Goal: Transaction & Acquisition: Subscribe to service/newsletter

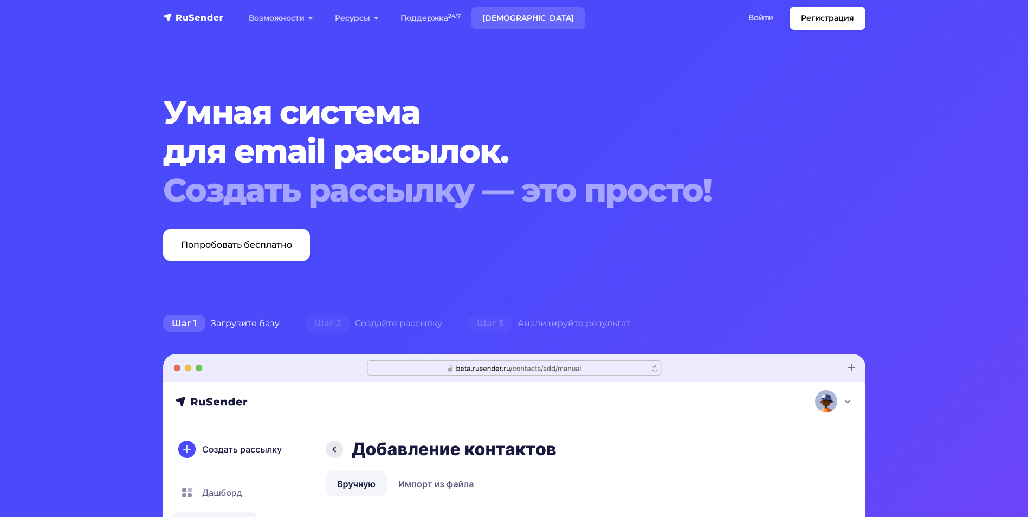
click at [502, 16] on link "[DEMOGRAPHIC_DATA]" at bounding box center [527, 18] width 113 height 22
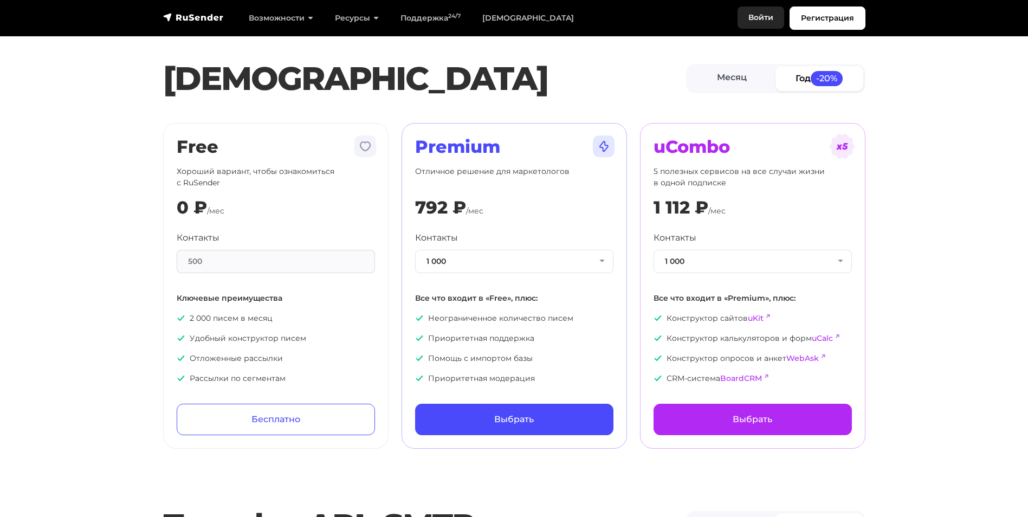
click at [753, 16] on link "Войти" at bounding box center [760, 17] width 47 height 22
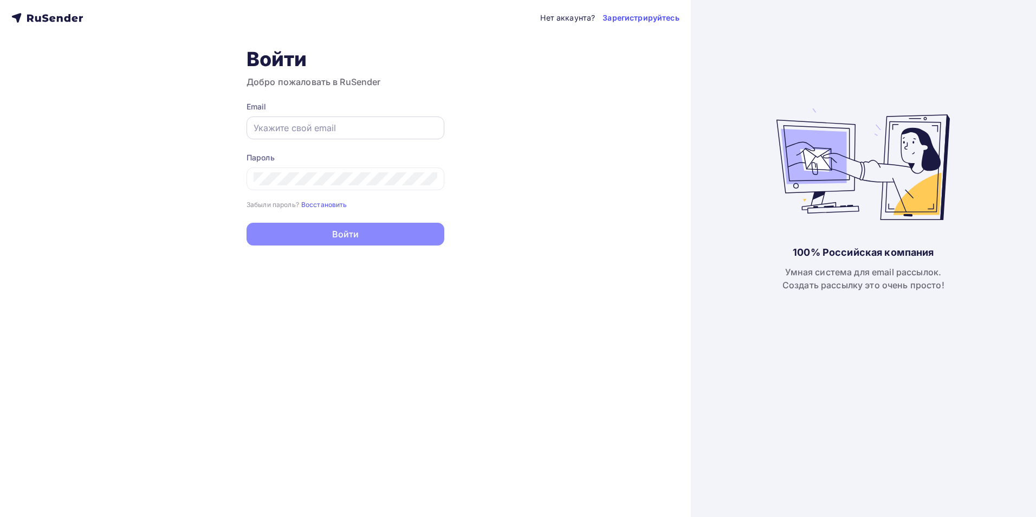
click at [311, 120] on div at bounding box center [345, 127] width 198 height 23
click at [311, 132] on input "text" at bounding box center [345, 127] width 184 height 13
type input "kurorty_kmv@mail.ru"
click at [645, 17] on link "Зарегистрируйтесь" at bounding box center [640, 17] width 76 height 11
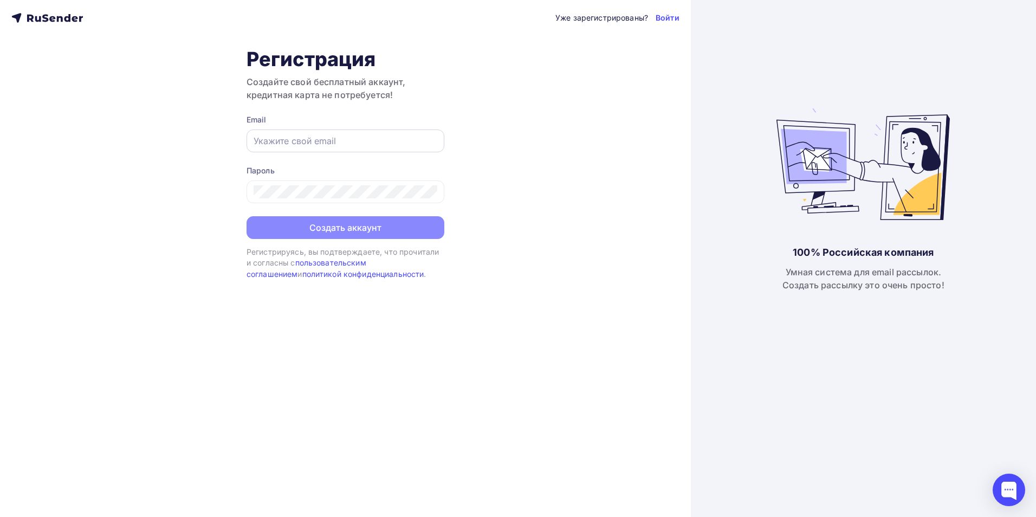
click at [311, 143] on input "text" at bounding box center [345, 140] width 184 height 13
type input "kurorty_kmv@mail.ru"
click at [323, 185] on div at bounding box center [345, 191] width 198 height 23
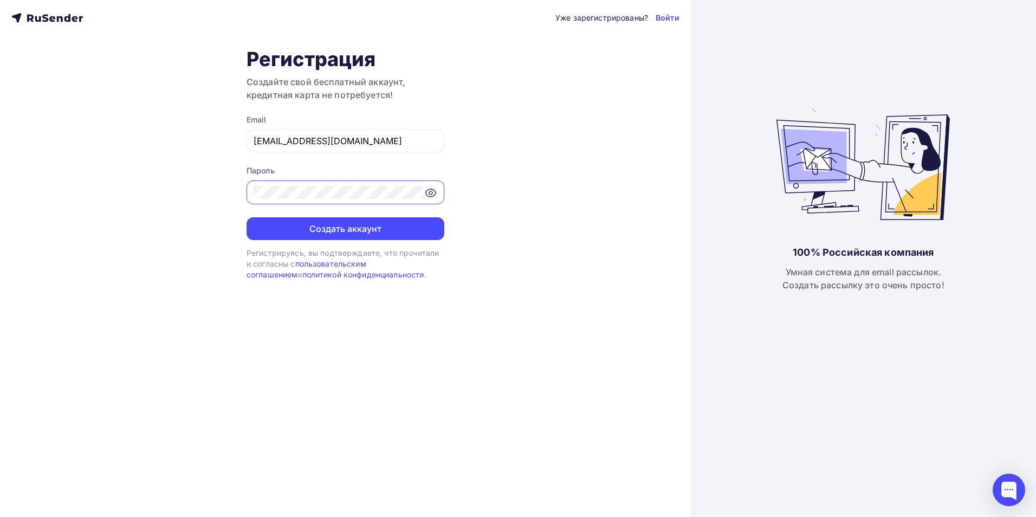
click at [181, 194] on div "Уже зарегистрированы? Войти Регистрация Создайте свой бесплатный аккаунт, креди…" at bounding box center [345, 258] width 691 height 517
click at [374, 233] on button "Создать аккаунт" at bounding box center [345, 228] width 198 height 23
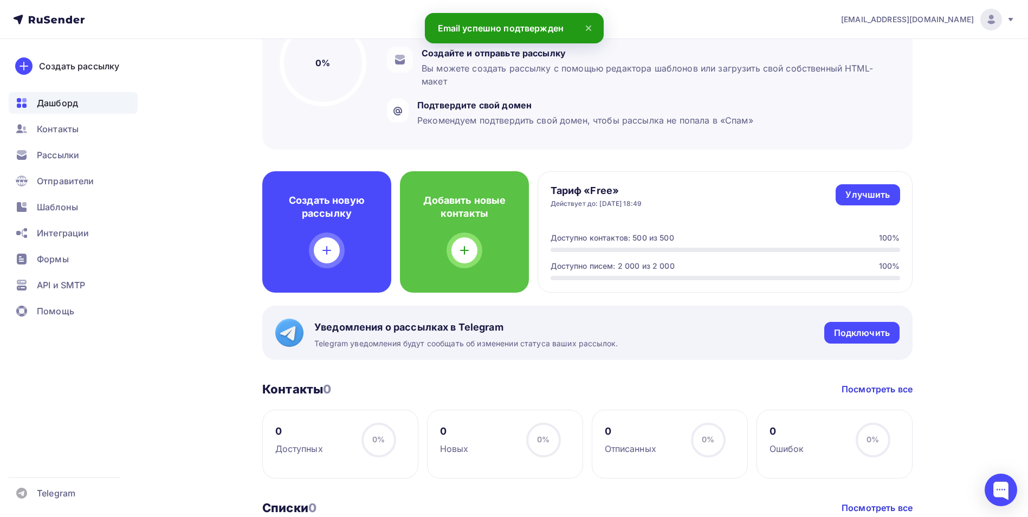
scroll to position [162, 0]
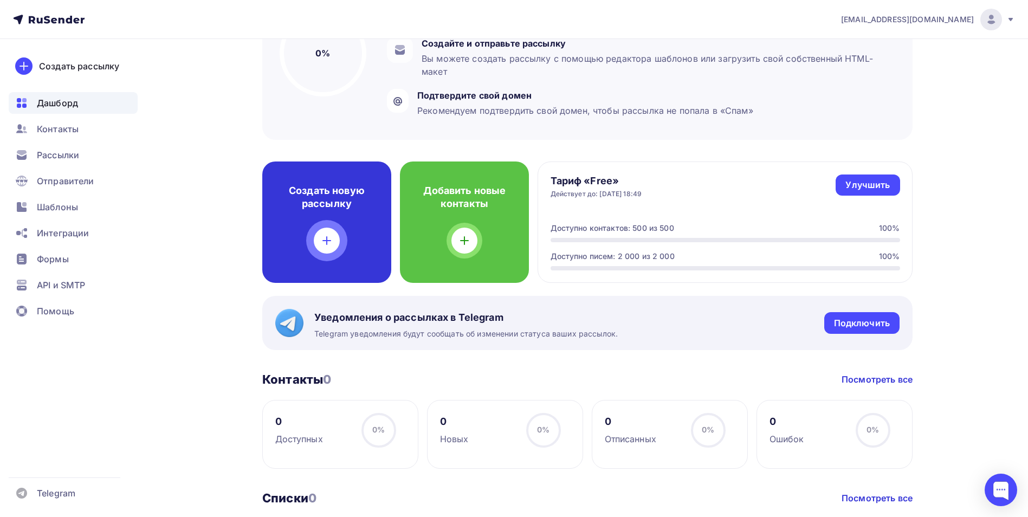
click at [322, 238] on icon at bounding box center [326, 240] width 13 height 13
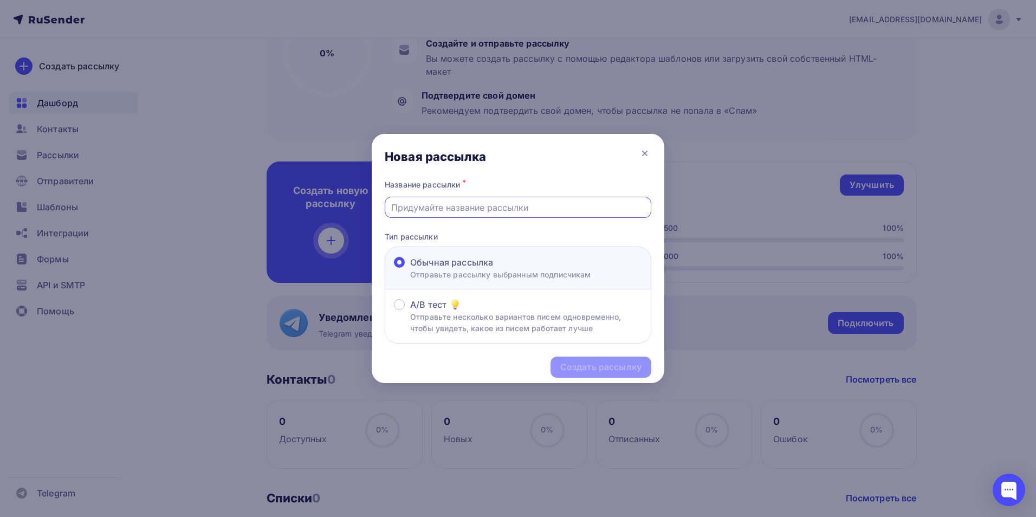
click at [457, 210] on input "text" at bounding box center [518, 207] width 254 height 13
type input "d"
type input "в"
type input "Ы"
type input "Отдыхайте в санатории по скидкам!"
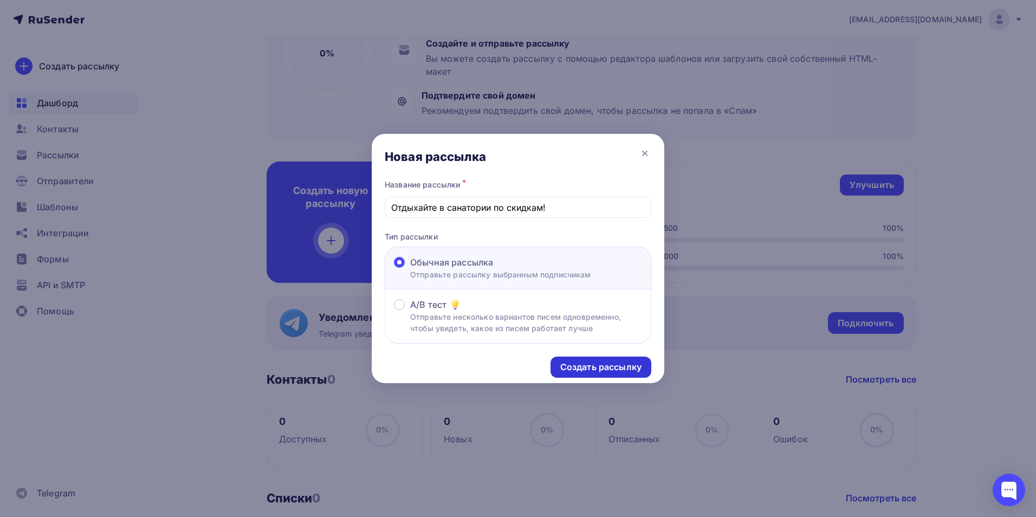
click at [567, 366] on div "Создать рассылку" at bounding box center [600, 367] width 81 height 12
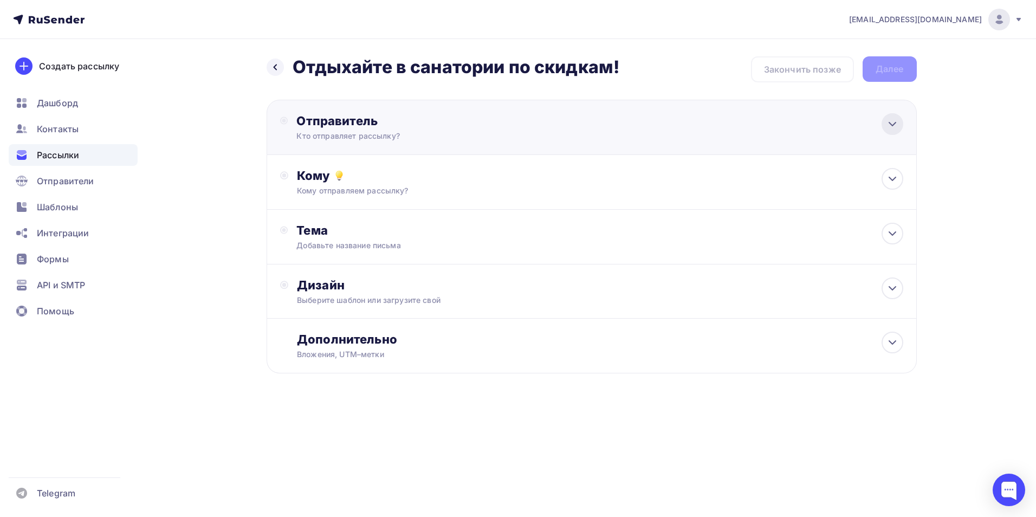
click at [883, 125] on div at bounding box center [892, 124] width 22 height 22
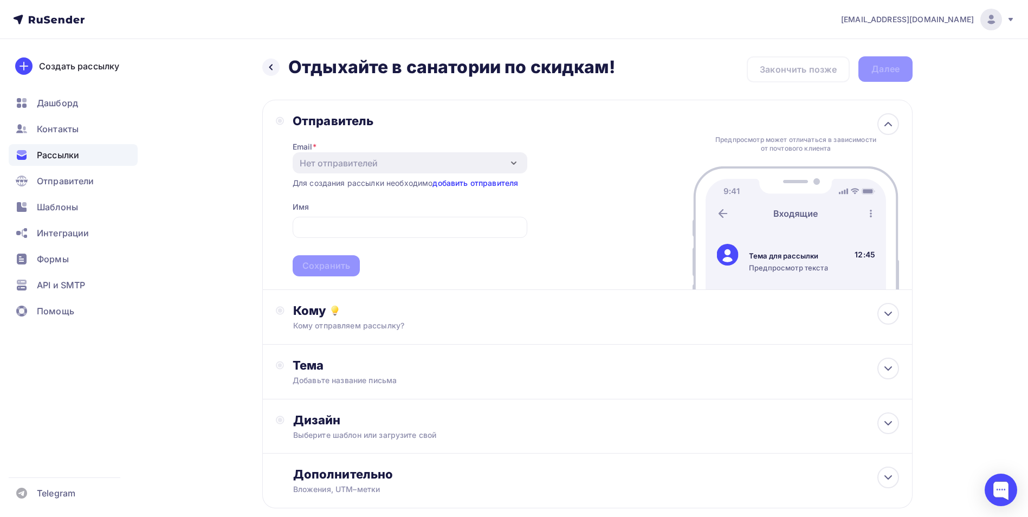
click at [466, 182] on link "добавить отправителя" at bounding box center [475, 182] width 86 height 9
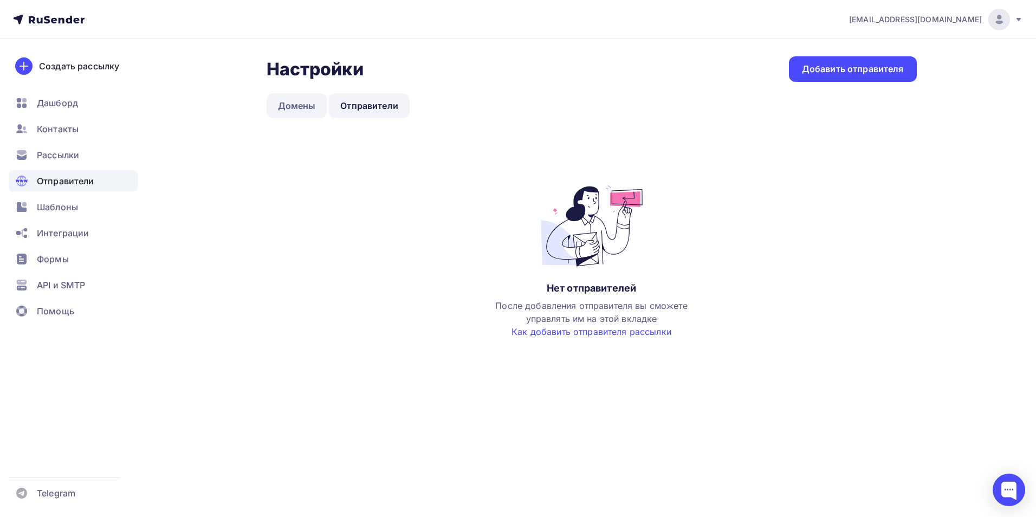
click at [291, 106] on link "Домены" at bounding box center [296, 105] width 61 height 25
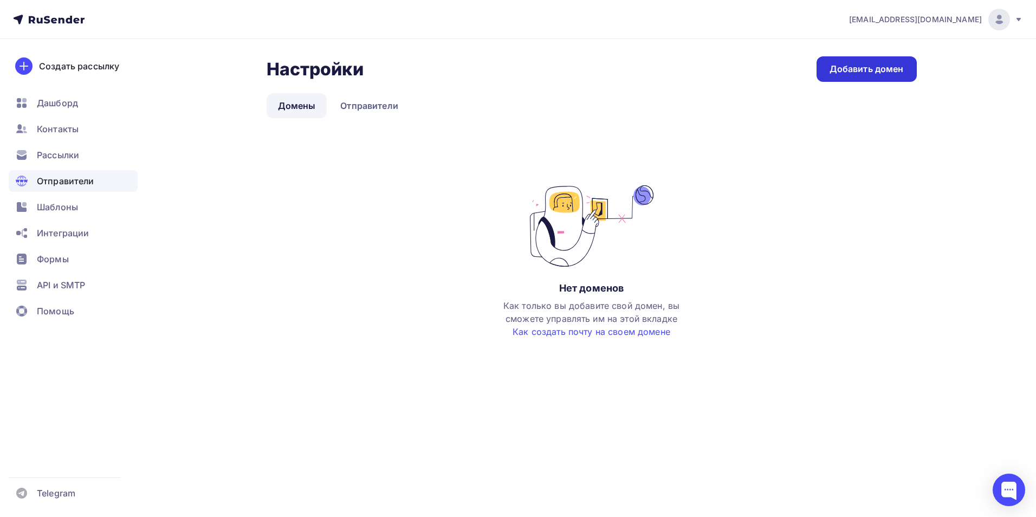
click at [875, 70] on div "Добавить домен" at bounding box center [866, 69] width 74 height 12
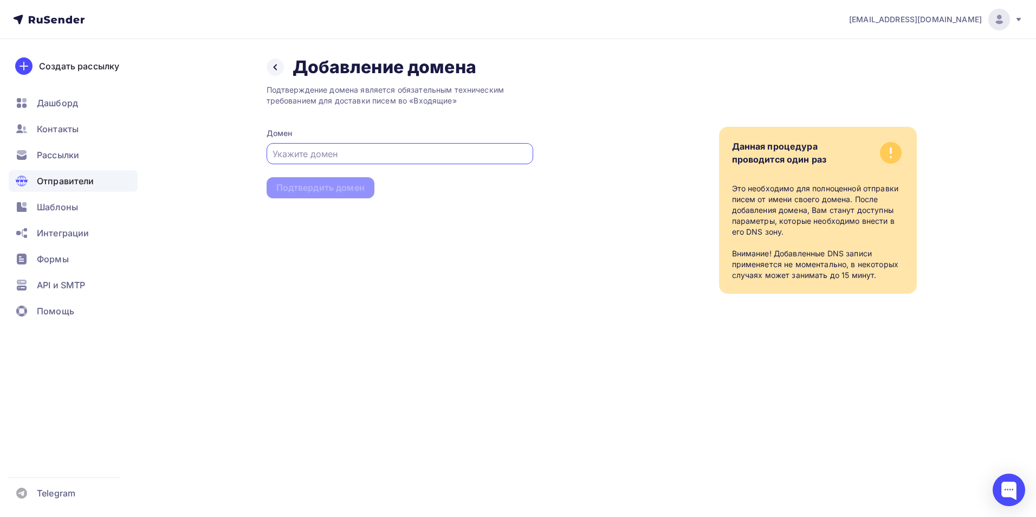
paste input "info@sanatoriy-kmv.ru"
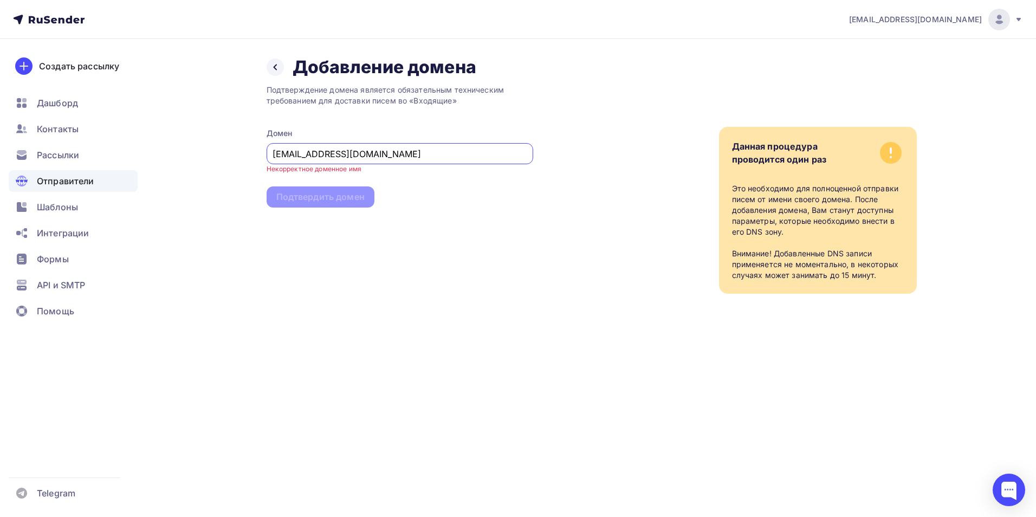
drag, startPoint x: 257, startPoint y: 150, endPoint x: 203, endPoint y: 149, distance: 54.2
click at [203, 149] on div "Назад Добавление домена Добавление домена Подтверждение домена является обязате…" at bounding box center [518, 188] width 888 height 298
type input "sanatoriy-kmv.ru"
drag, startPoint x: 364, startPoint y: 155, endPoint x: 247, endPoint y: 161, distance: 117.1
click at [247, 161] on div "Назад Добавление домена Добавление домена Подтверждение домена является обязате…" at bounding box center [518, 188] width 888 height 298
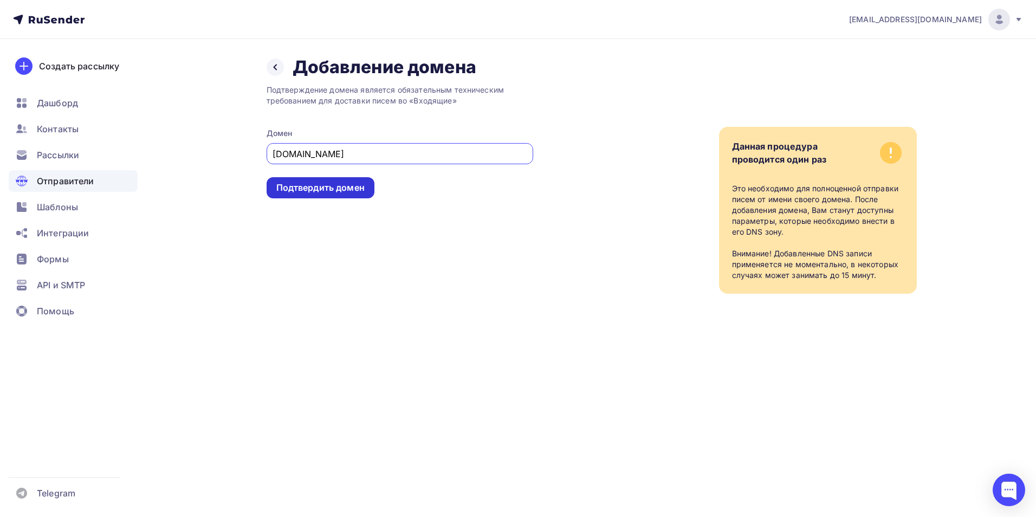
click at [324, 194] on div "Подтвердить домен" at bounding box center [320, 187] width 108 height 21
click at [320, 190] on div "Подтвердить домен" at bounding box center [320, 187] width 88 height 12
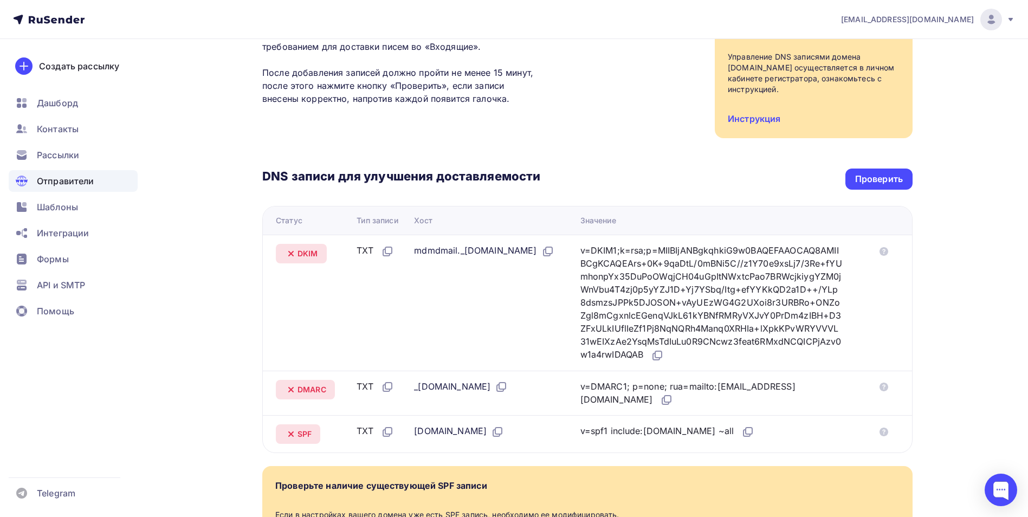
scroll to position [162, 0]
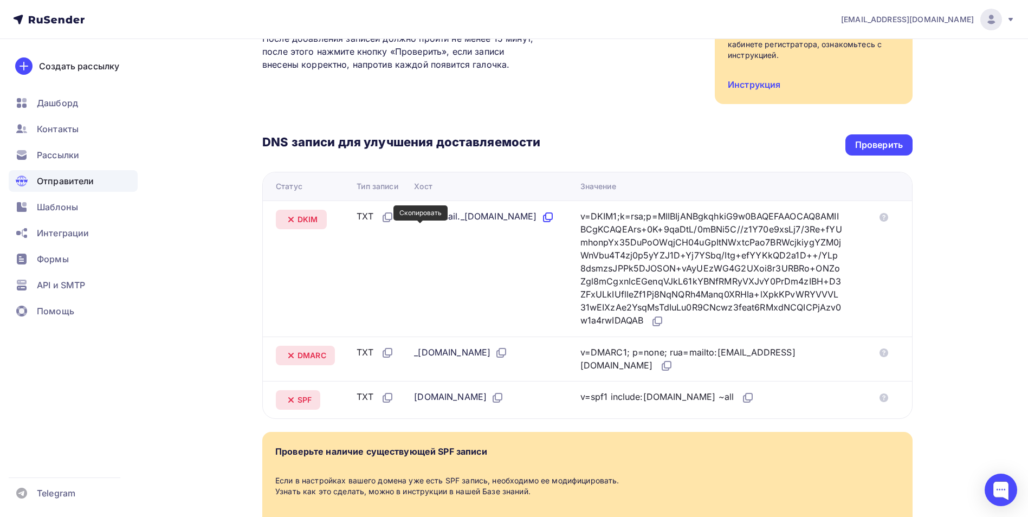
click at [541, 224] on icon at bounding box center [547, 217] width 13 height 13
click at [664, 367] on icon at bounding box center [667, 364] width 6 height 6
click at [508, 350] on icon at bounding box center [501, 352] width 13 height 13
click at [660, 366] on icon at bounding box center [666, 365] width 13 height 13
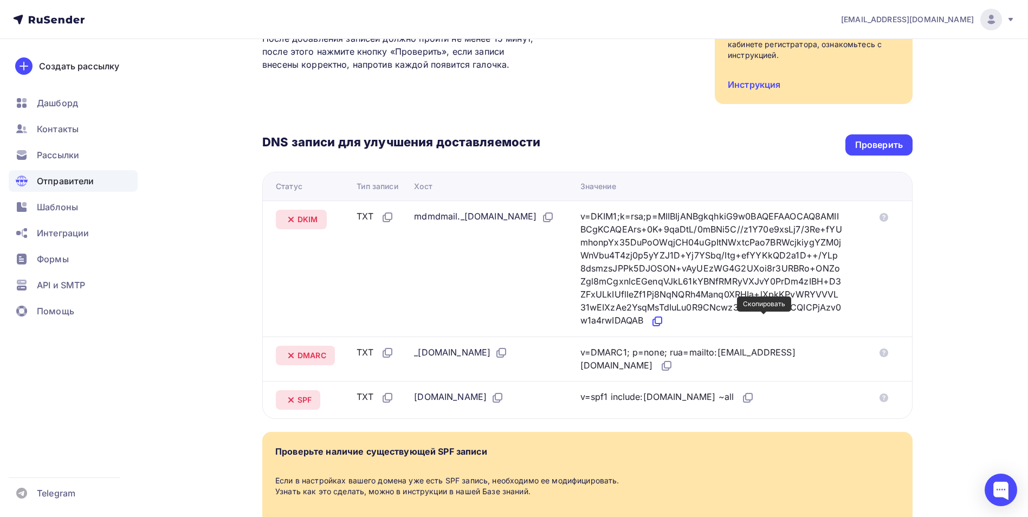
click at [664, 320] on icon at bounding box center [657, 321] width 13 height 13
click at [664, 323] on icon at bounding box center [657, 321] width 13 height 13
click at [495, 398] on icon at bounding box center [497, 397] width 13 height 13
click at [741, 396] on icon at bounding box center [747, 397] width 13 height 13
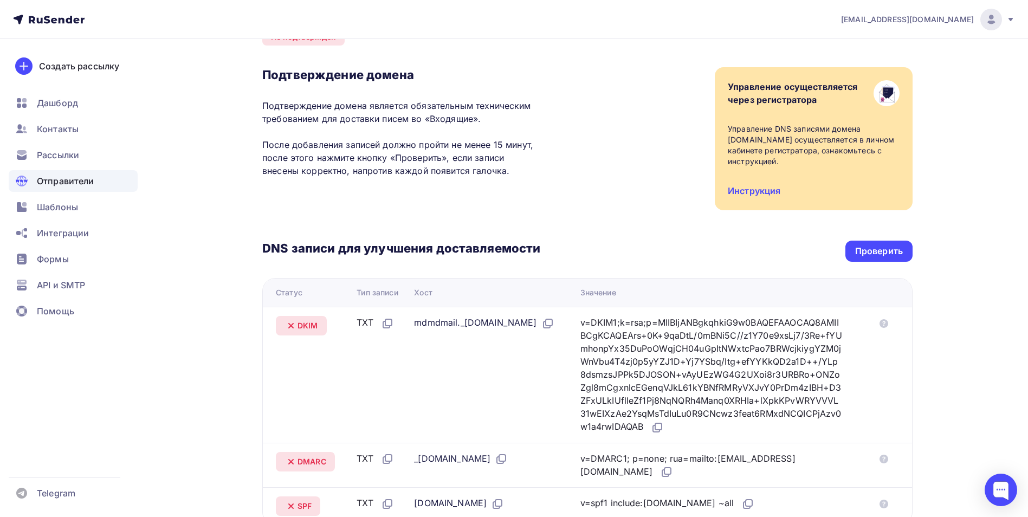
scroll to position [0, 0]
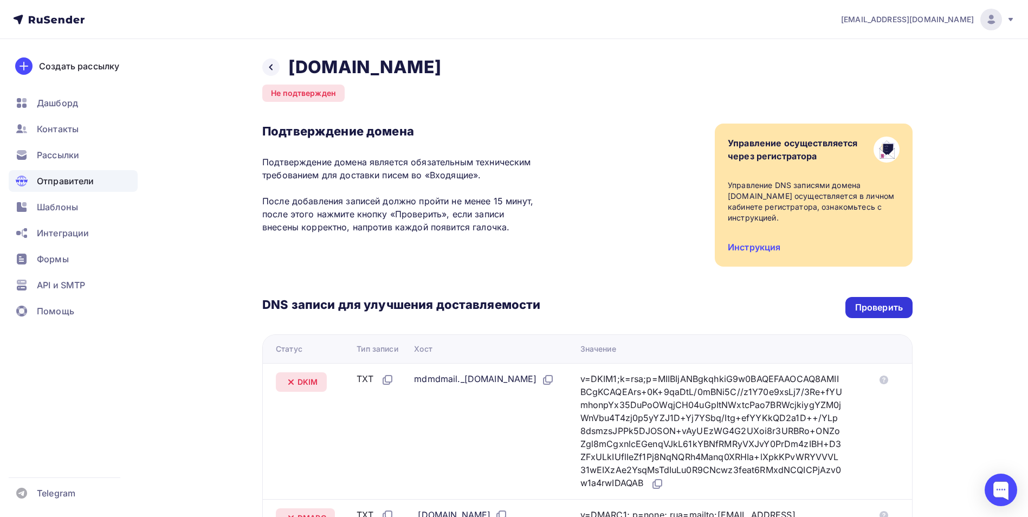
click at [879, 305] on div "Проверить" at bounding box center [879, 307] width 48 height 12
click at [604, 134] on div "Подтверждение домена Подтверждение домена является обязательным техническим тре…" at bounding box center [587, 194] width 650 height 143
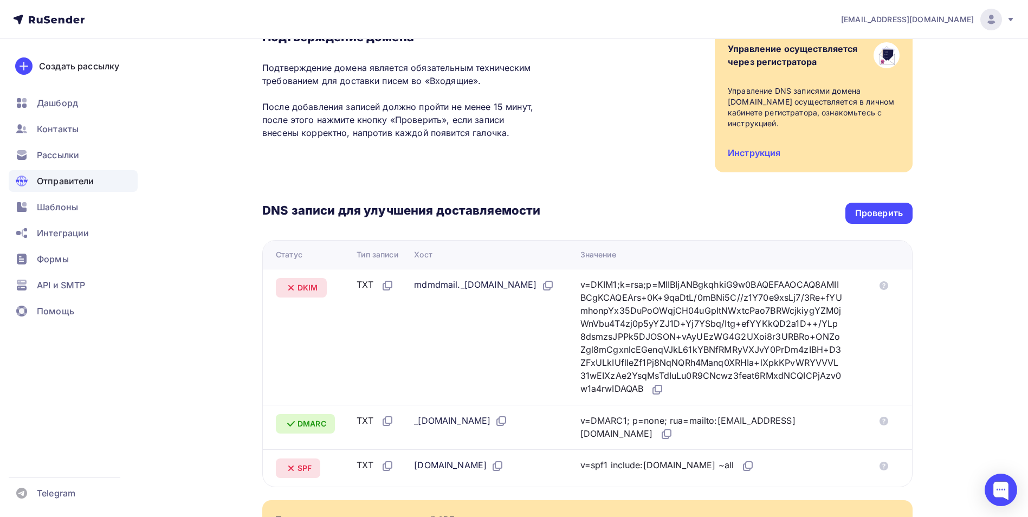
scroll to position [93, 0]
click at [877, 220] on div "Проверить" at bounding box center [879, 214] width 48 height 12
click at [870, 211] on div "Проверить" at bounding box center [879, 214] width 48 height 12
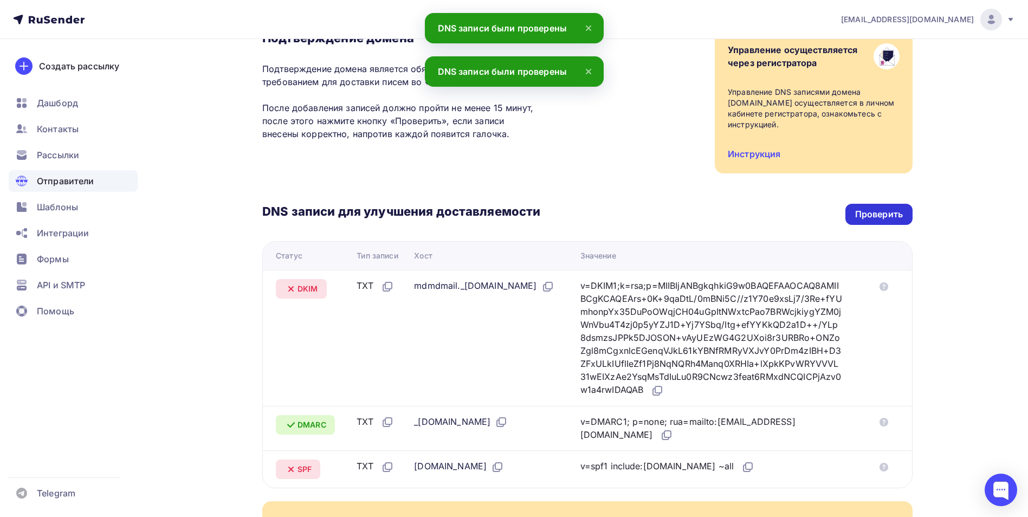
click at [874, 213] on div "Проверить" at bounding box center [879, 214] width 48 height 12
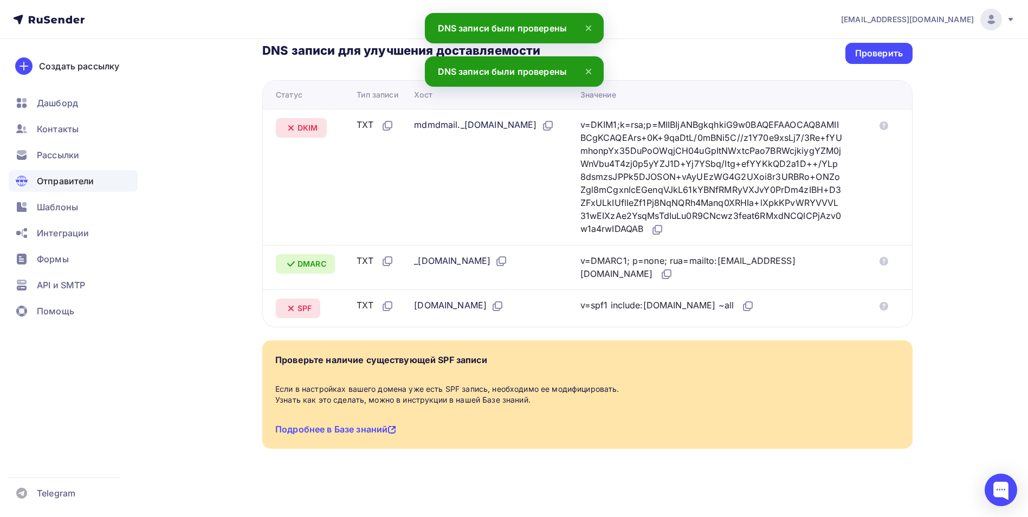
scroll to position [256, 0]
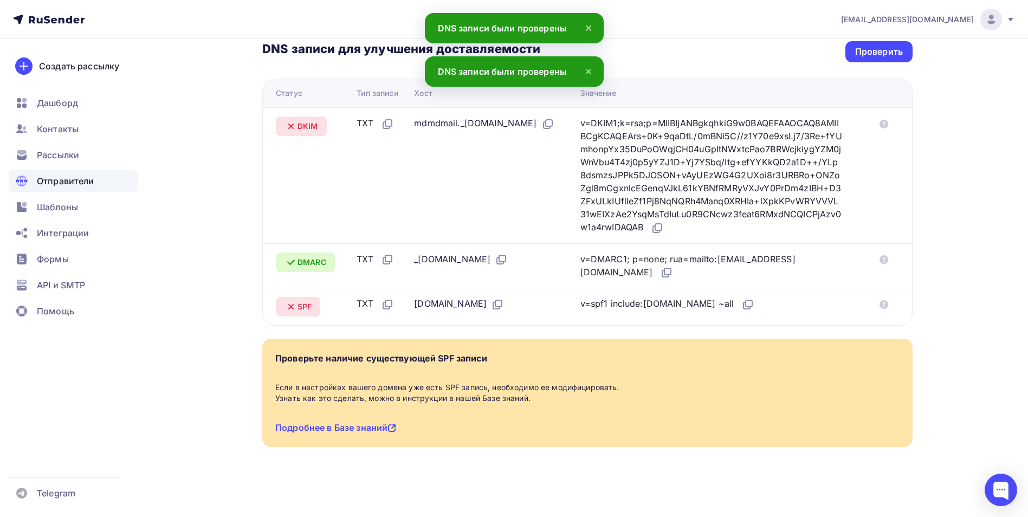
click at [991, 288] on div "kurorty_kmv@mail.ru Аккаунт Тарифы Выйти Создать рассылку Дашборд Контакты Расс…" at bounding box center [514, 130] width 1028 height 772
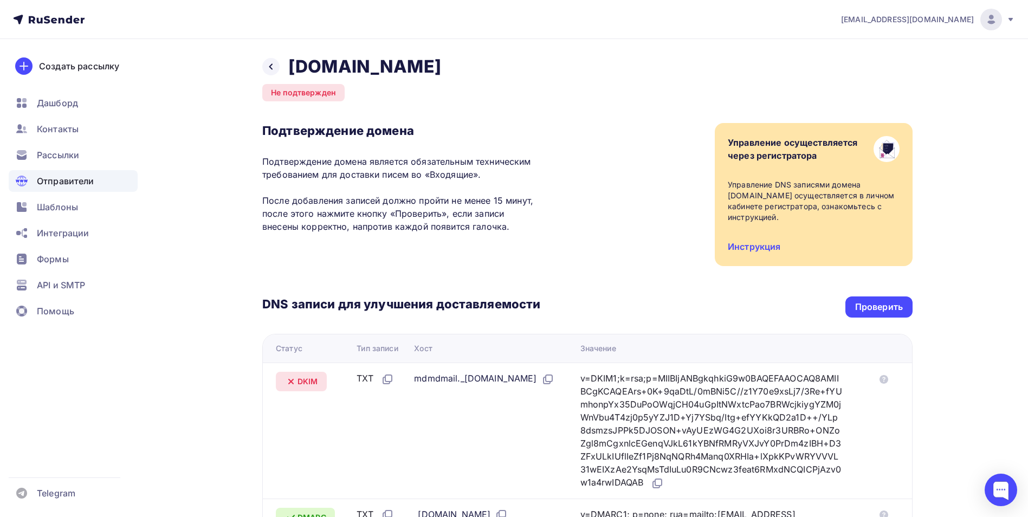
scroll to position [0, 0]
